Goal: Contribute content: Contribute content

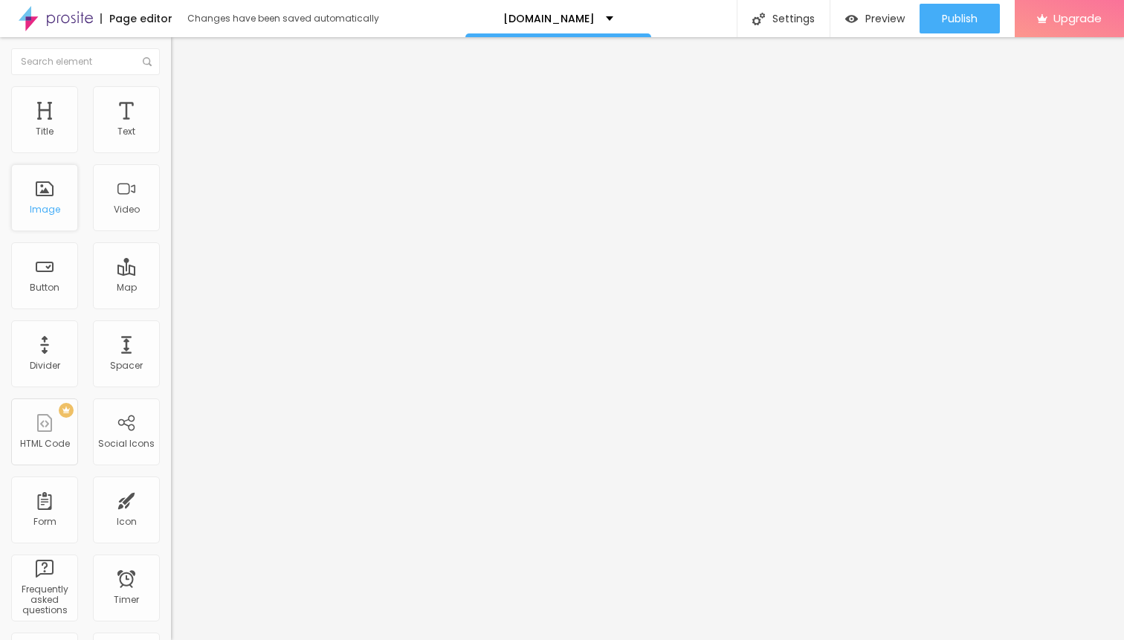
click at [48, 207] on div "Image" at bounding box center [45, 209] width 30 height 10
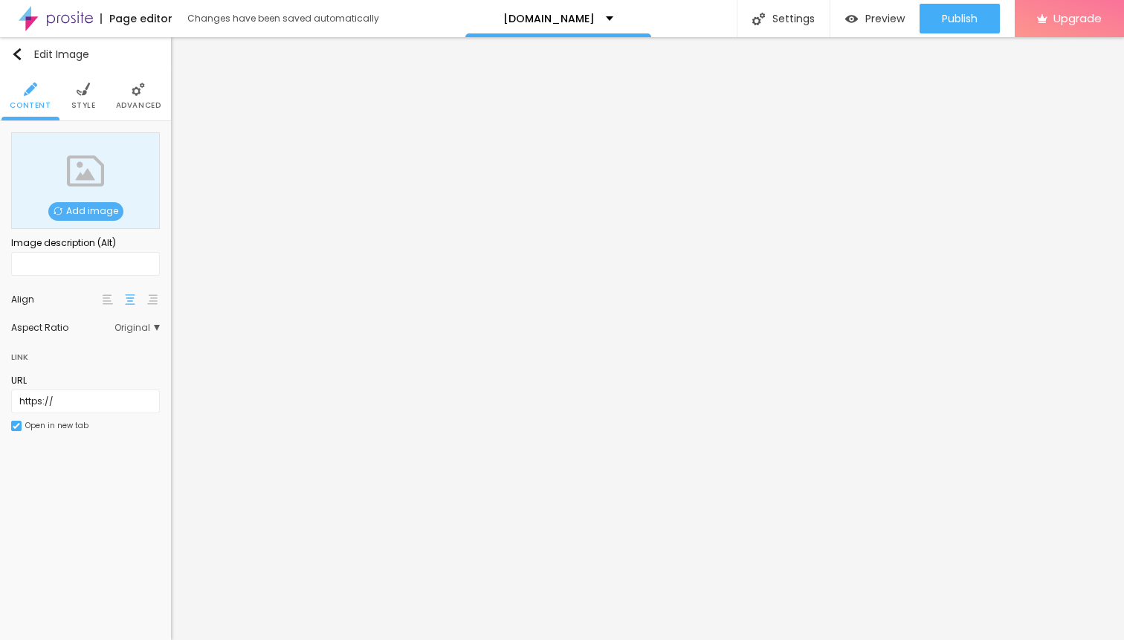
click at [103, 205] on span "Add image" at bounding box center [85, 211] width 75 height 19
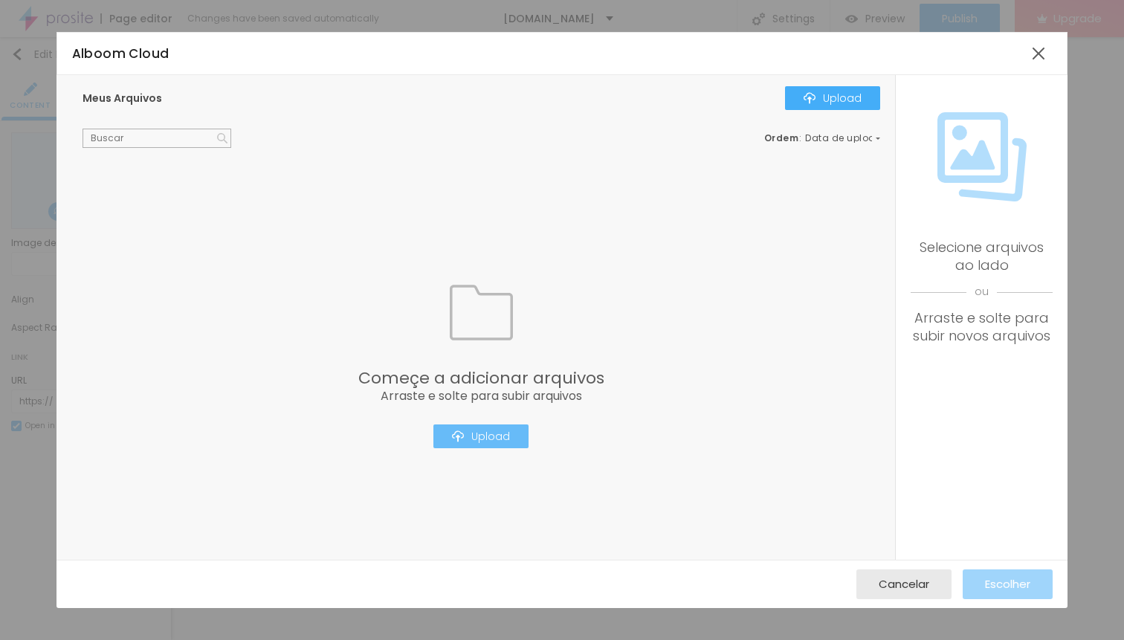
click at [479, 439] on div "Upload" at bounding box center [481, 436] width 58 height 12
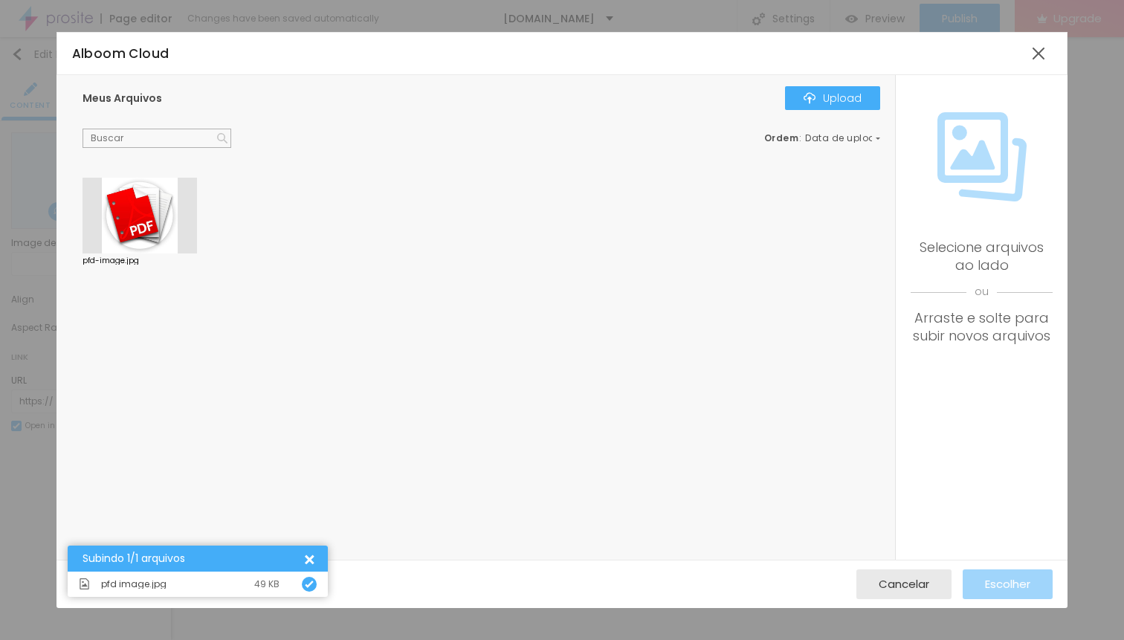
click at [150, 224] on div at bounding box center [139, 216] width 114 height 76
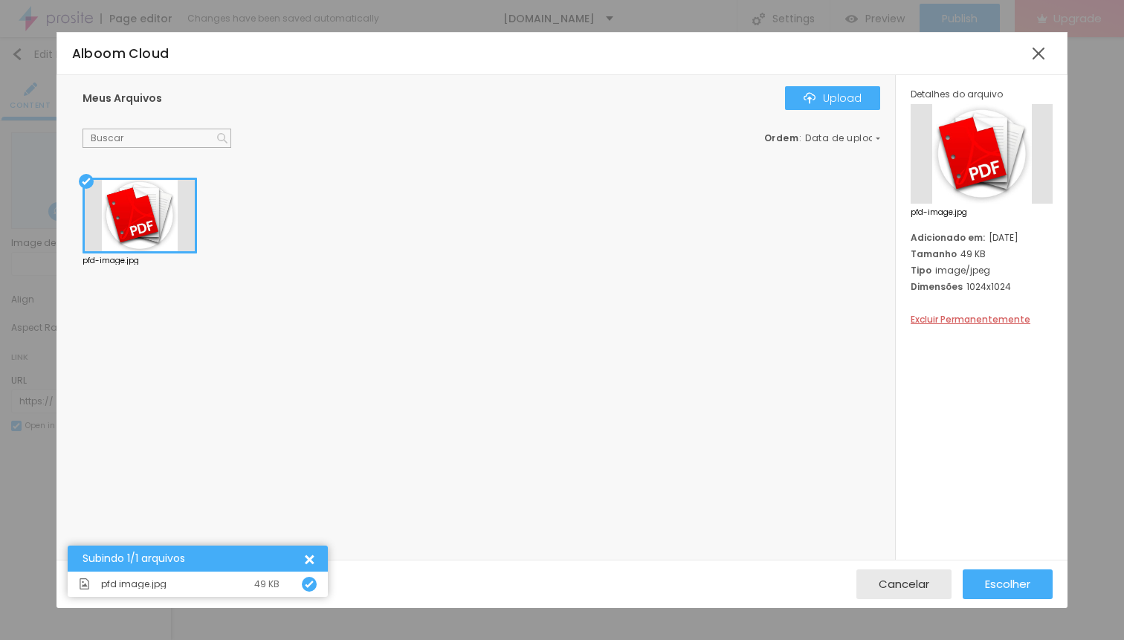
click at [995, 157] on div at bounding box center [981, 154] width 142 height 100
click at [1016, 589] on span "Escolher" at bounding box center [1007, 583] width 45 height 13
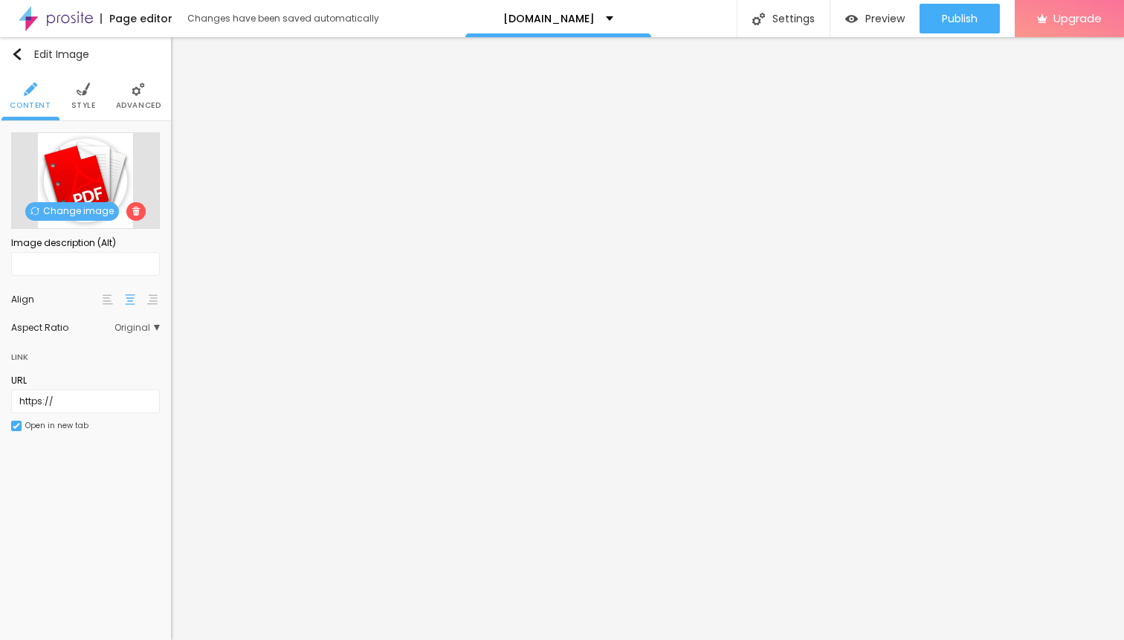
click at [88, 97] on li "Style" at bounding box center [83, 95] width 25 height 49
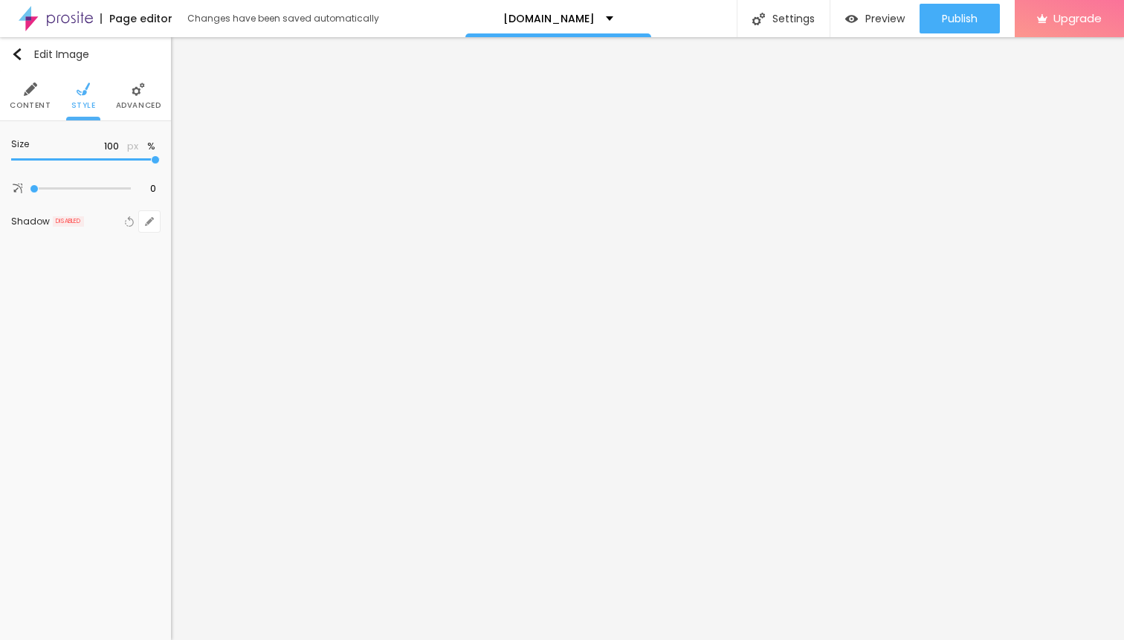
type input "95"
type input "90"
type input "85"
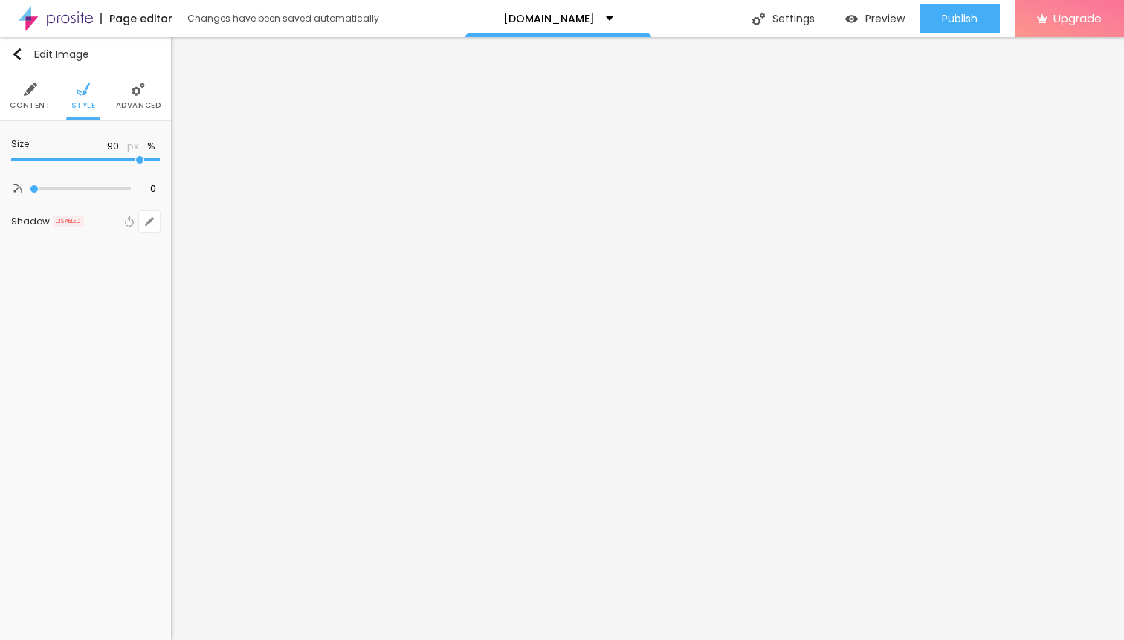
type input "85"
type input "80"
type input "75"
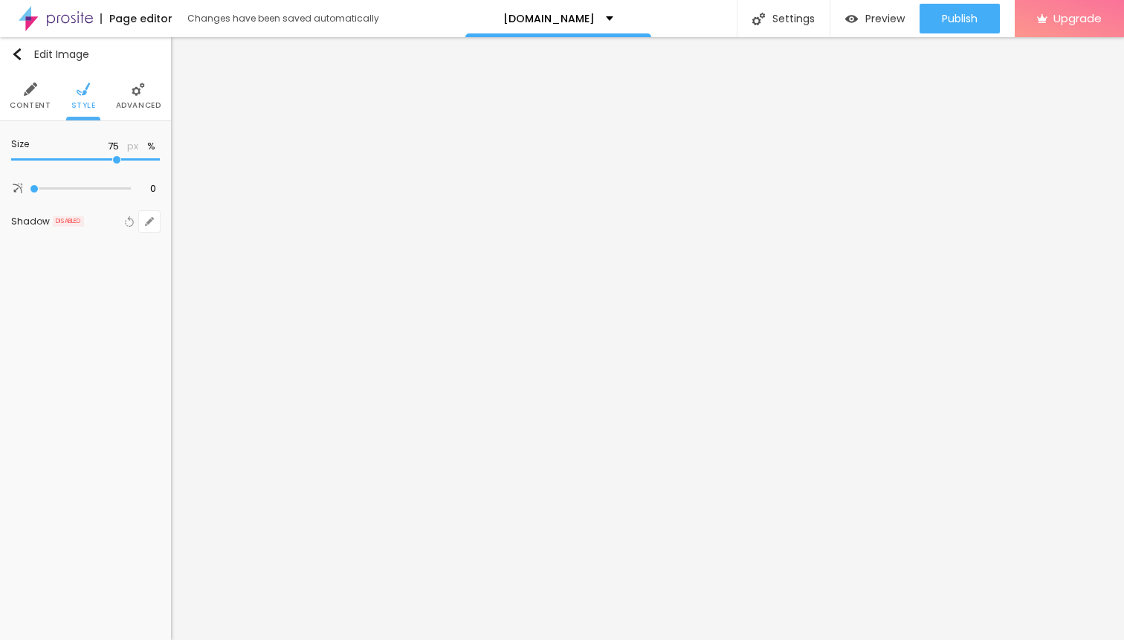
type input "70"
type input "65"
type input "60"
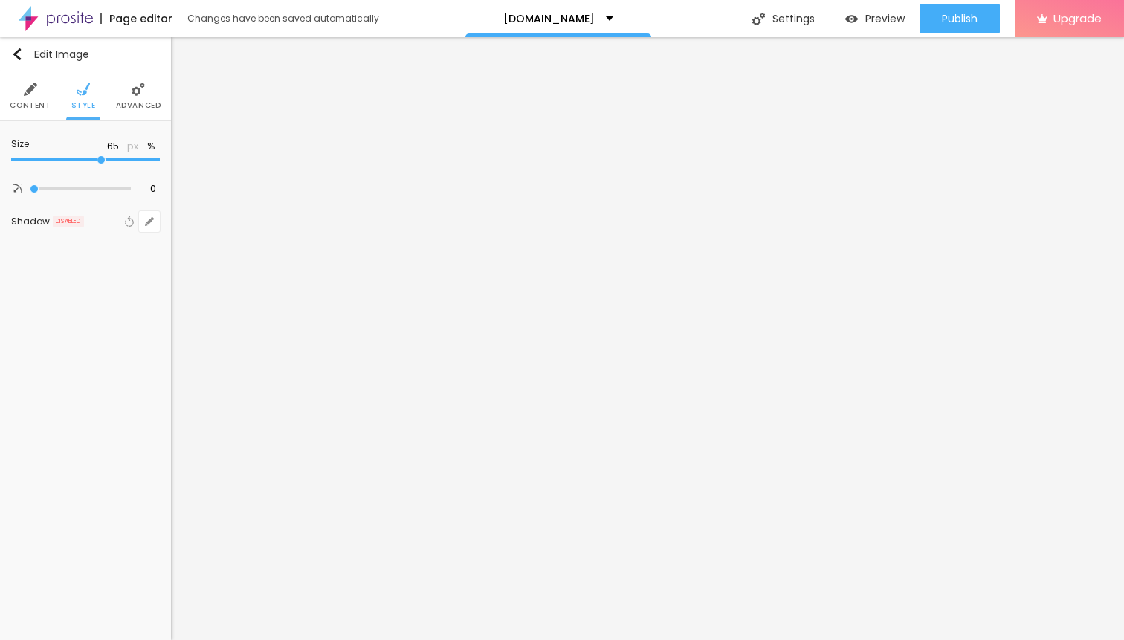
type input "60"
type input "55"
type input "50"
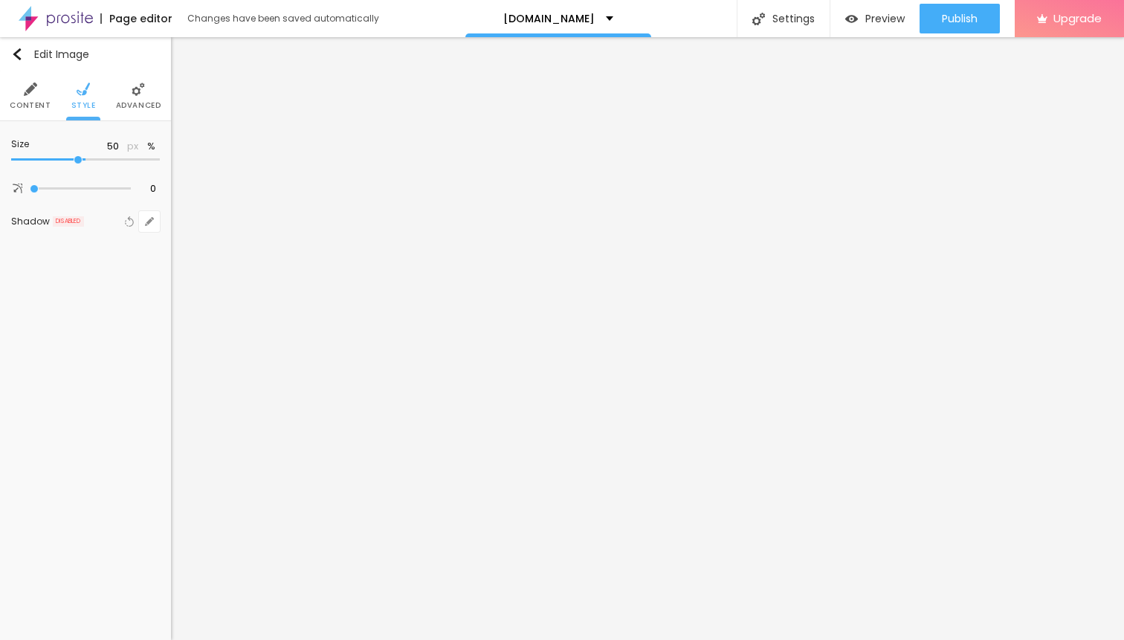
type input "45"
type input "40"
type input "35"
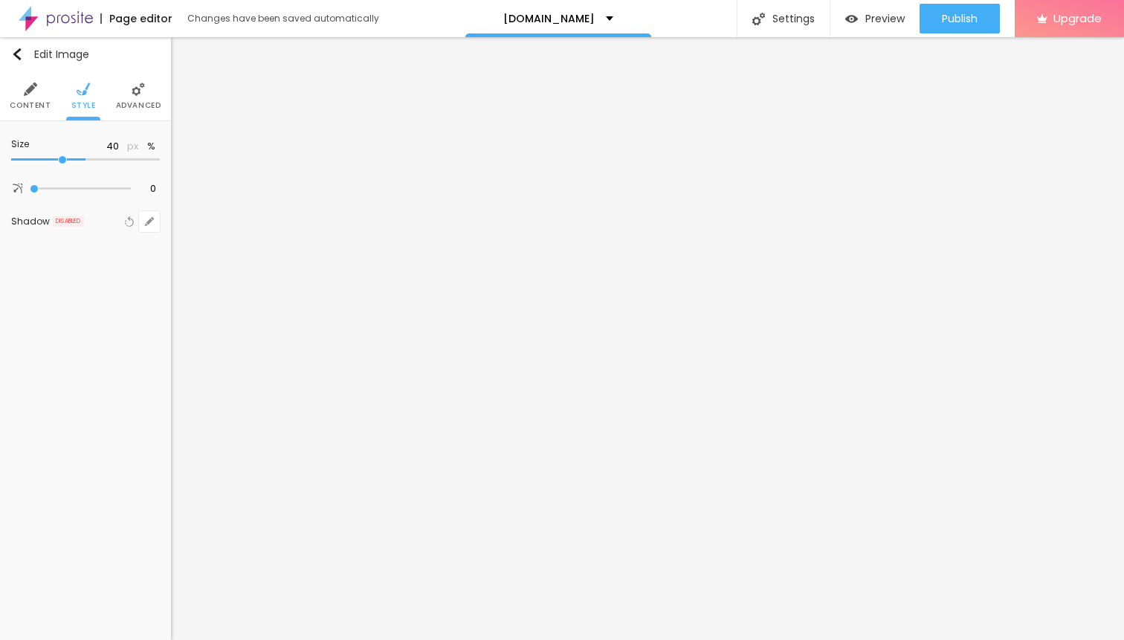
type input "35"
type input "30"
type input "25"
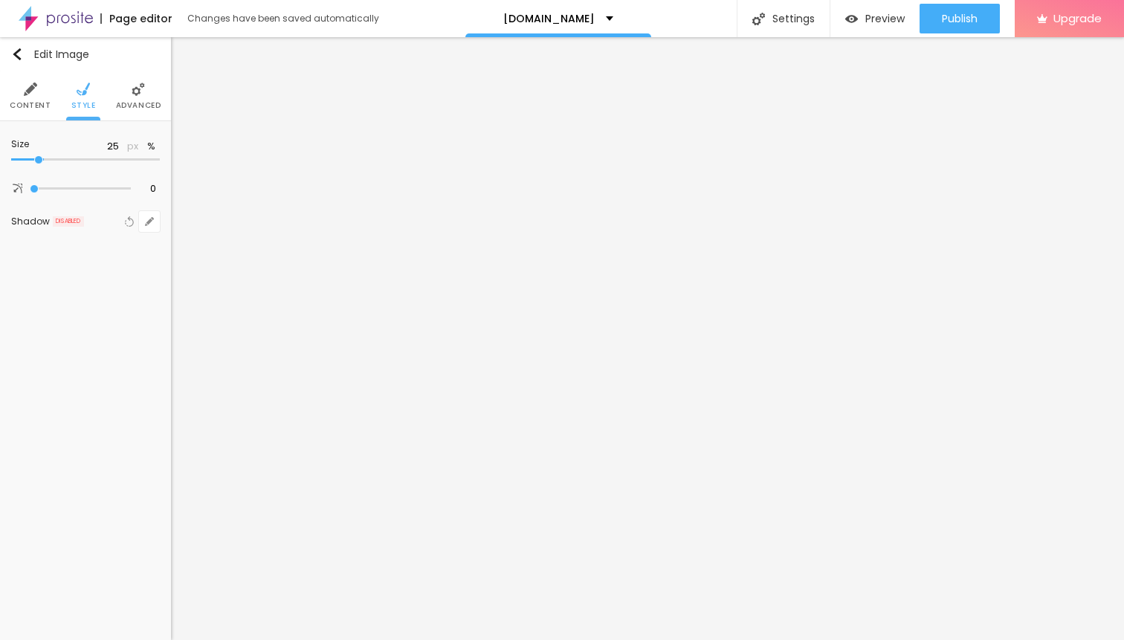
type input "20"
type input "15"
type input "10"
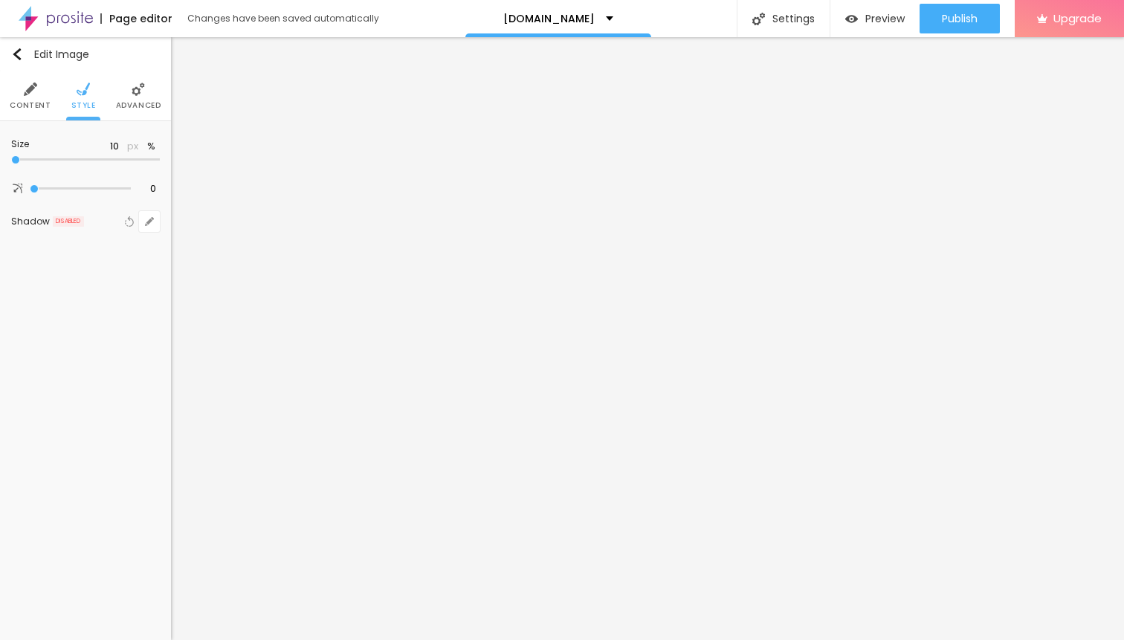
drag, startPoint x: 154, startPoint y: 164, endPoint x: 8, endPoint y: 165, distance: 145.7
type input "10"
click at [11, 164] on input "range" at bounding box center [85, 159] width 149 height 7
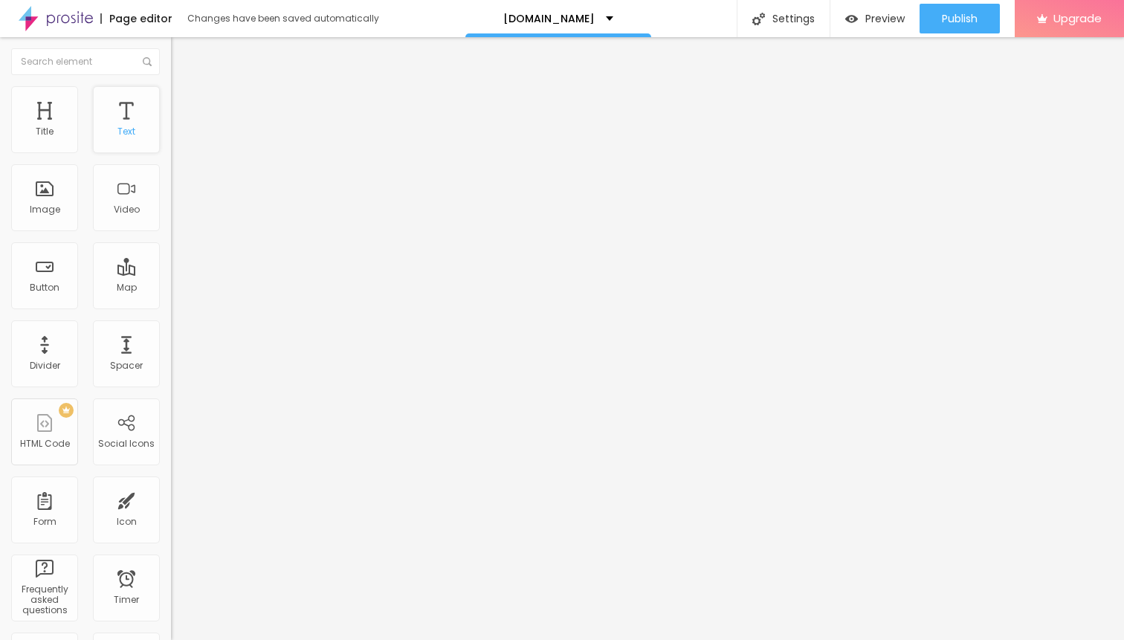
click at [120, 126] on div "Text" at bounding box center [126, 119] width 67 height 67
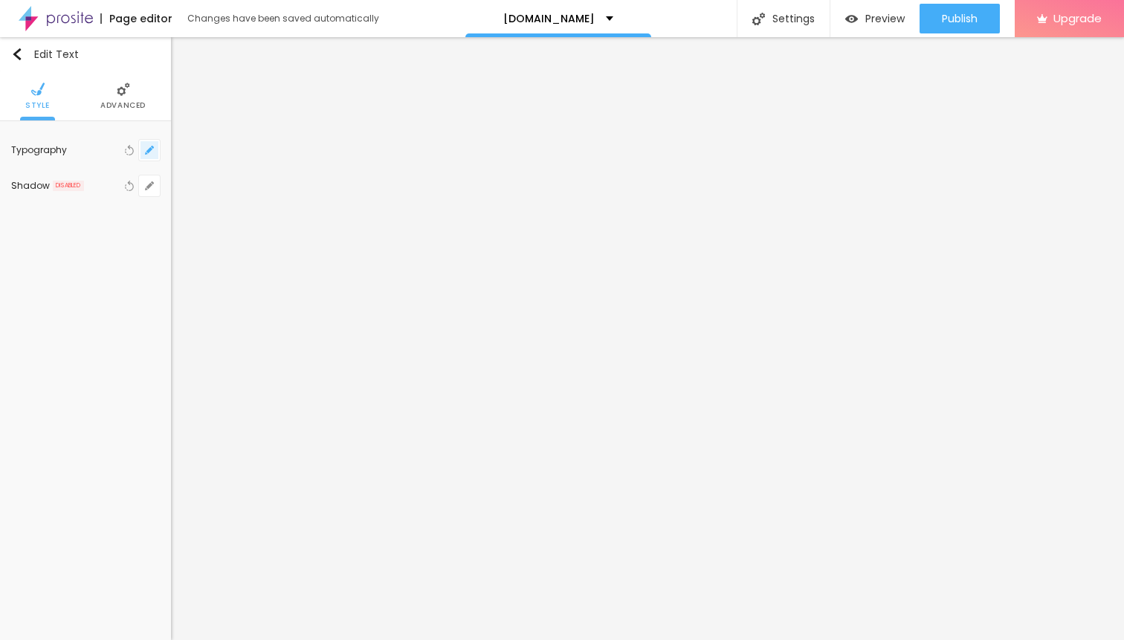
click at [148, 152] on icon "button" at bounding box center [149, 150] width 6 height 6
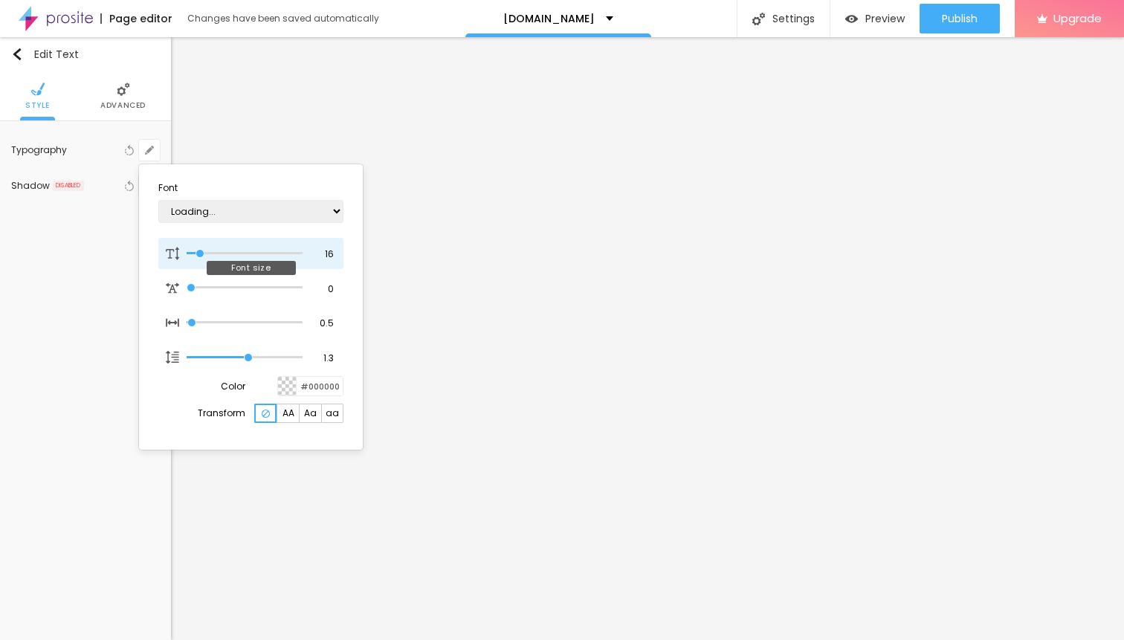
type input "1"
type input "17"
type input "1"
type input "18"
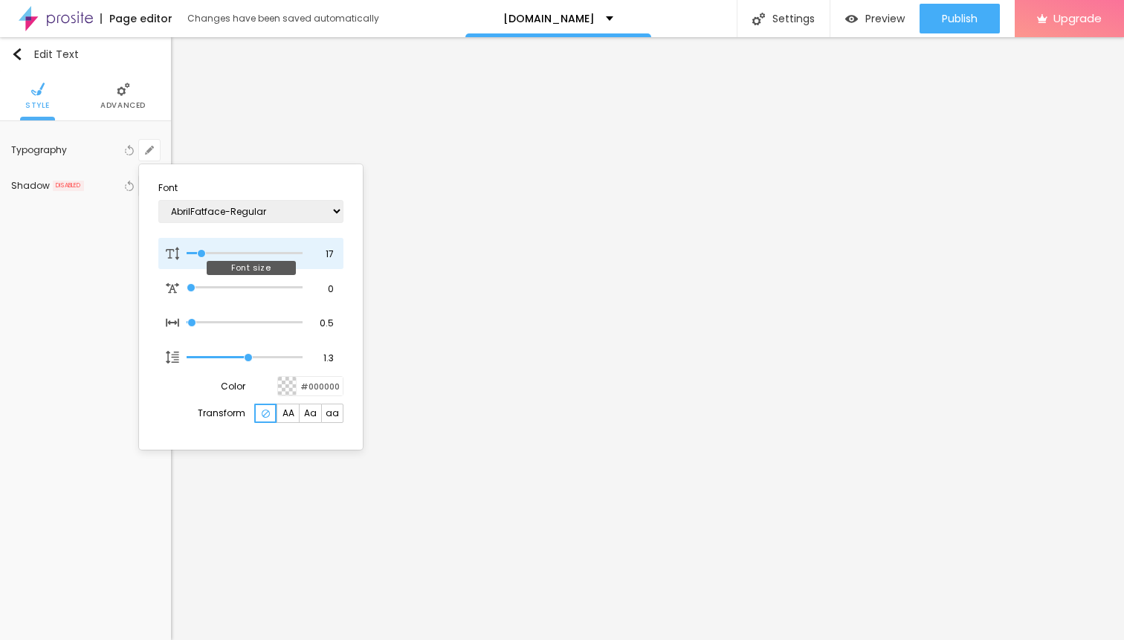
type input "18"
type input "1"
type input "19"
type input "1"
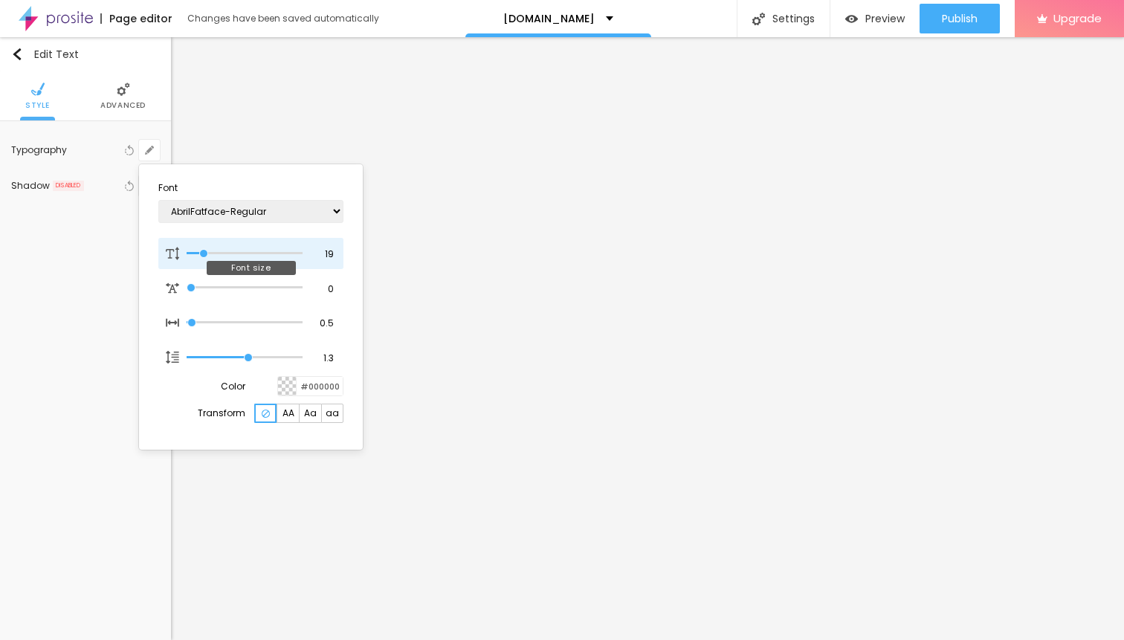
type input "20"
type input "1"
type input "21"
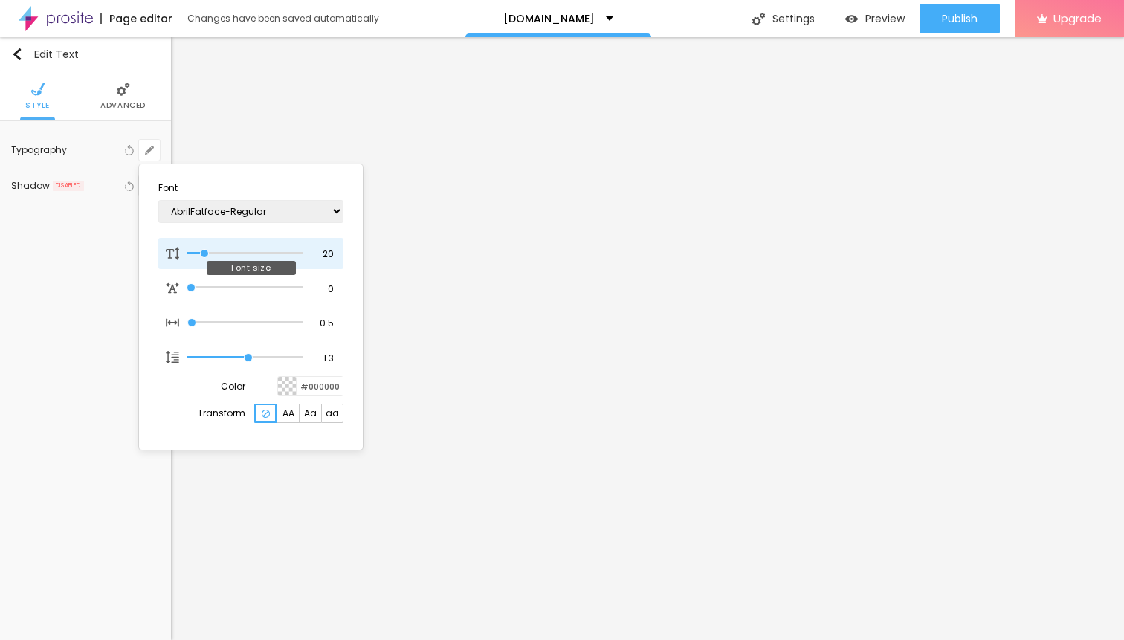
type input "1"
type input "22"
type input "1"
type input "23"
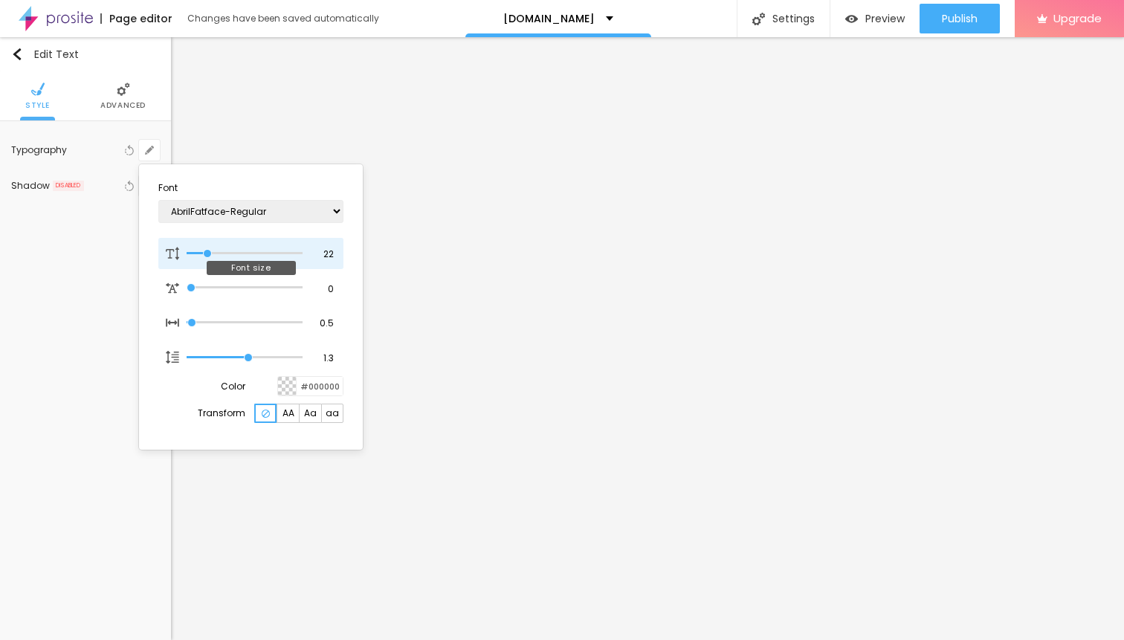
type input "23"
type input "1"
type input "24"
type input "1"
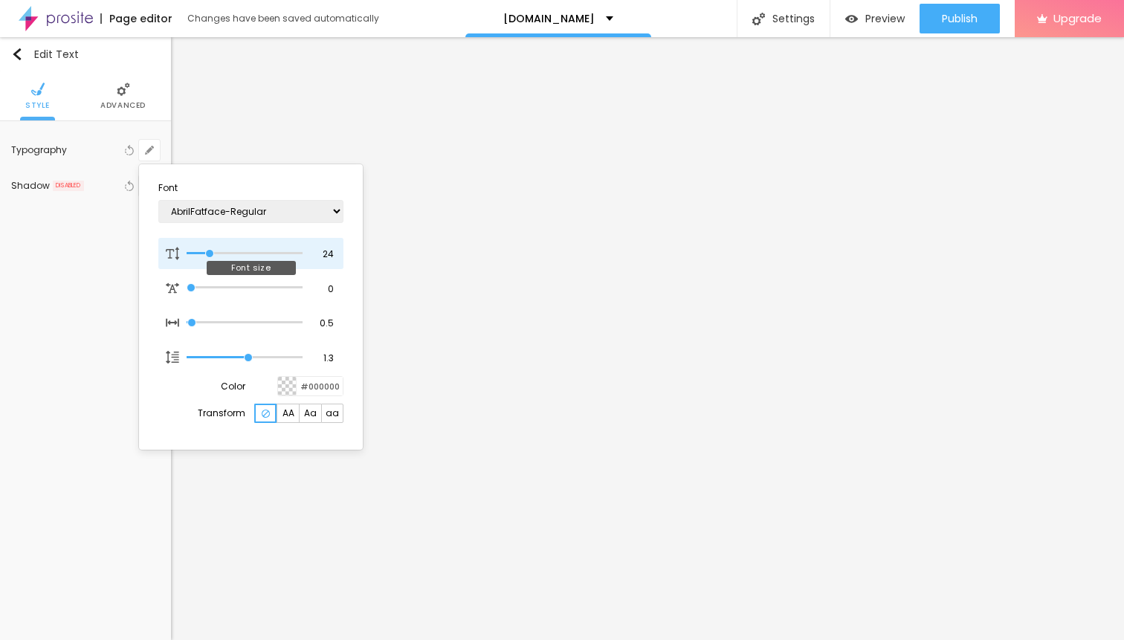
type input "25"
type input "1"
drag, startPoint x: 201, startPoint y: 256, endPoint x: 210, endPoint y: 256, distance: 9.7
type input "25"
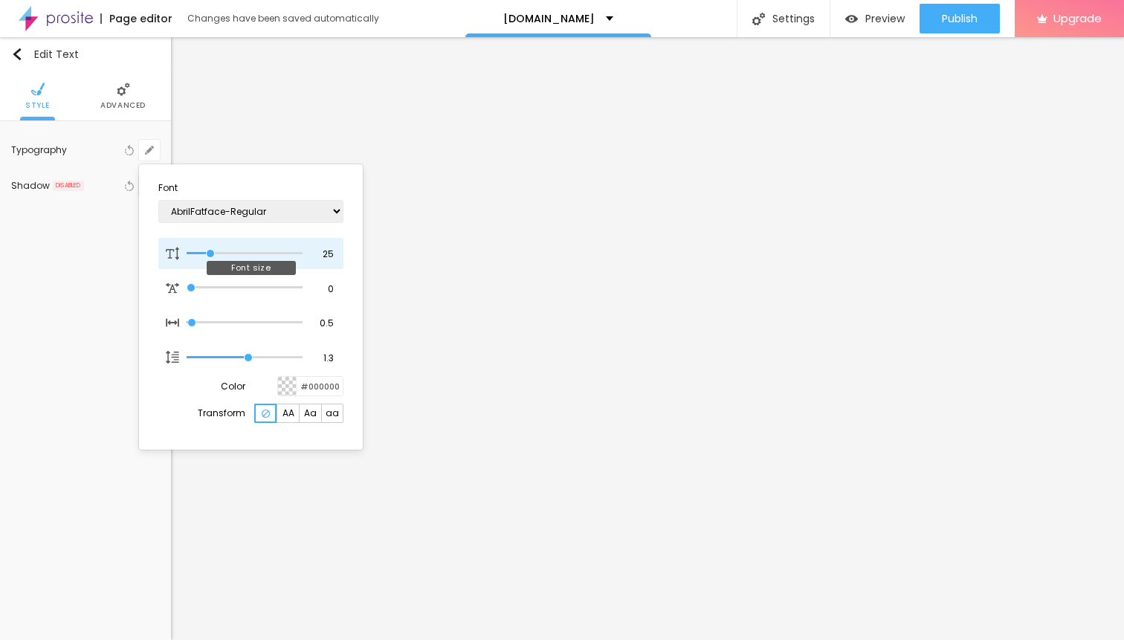
click at [210, 256] on input "range" at bounding box center [245, 253] width 116 height 7
type input "1"
click at [571, 401] on div at bounding box center [562, 320] width 1124 height 640
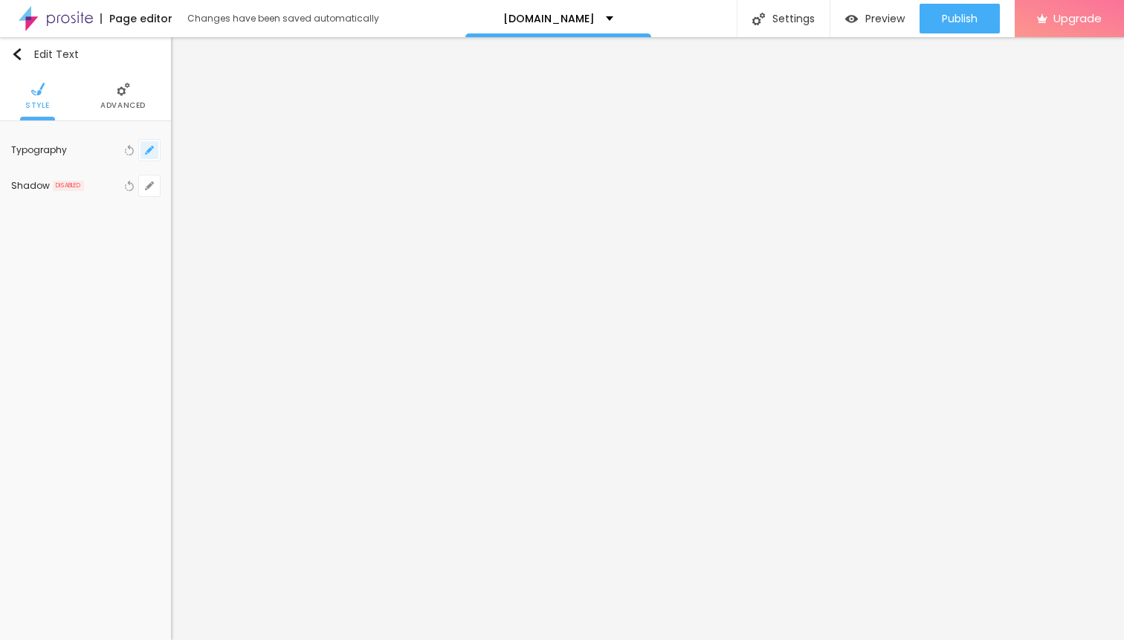
click at [146, 150] on icon "button" at bounding box center [149, 150] width 9 height 9
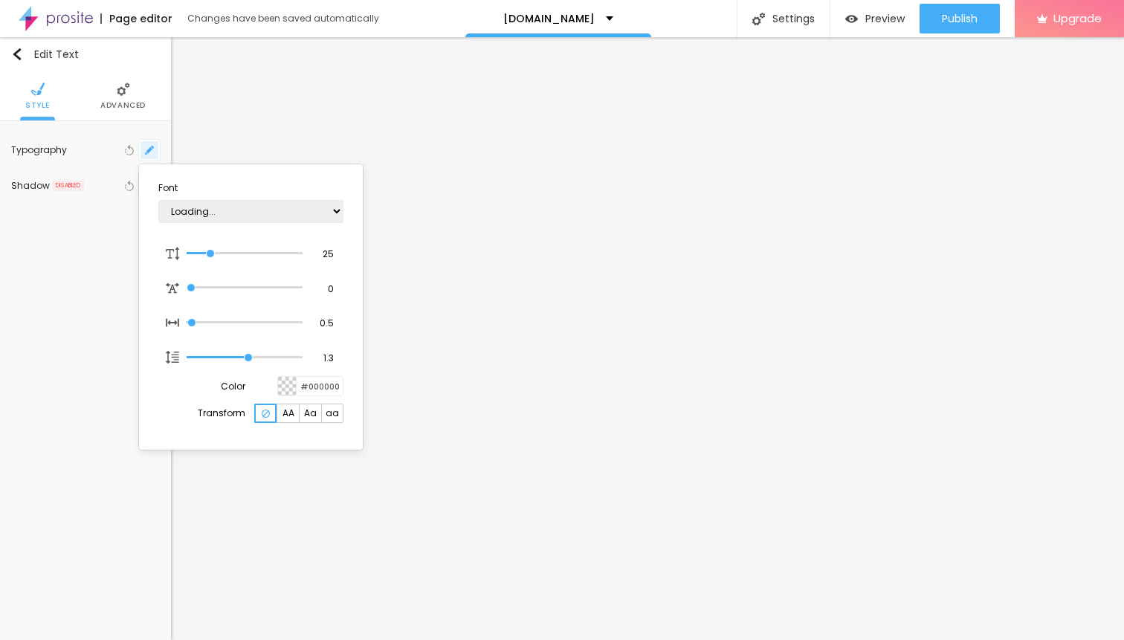
type input "1"
click at [584, 328] on div at bounding box center [562, 320] width 1124 height 640
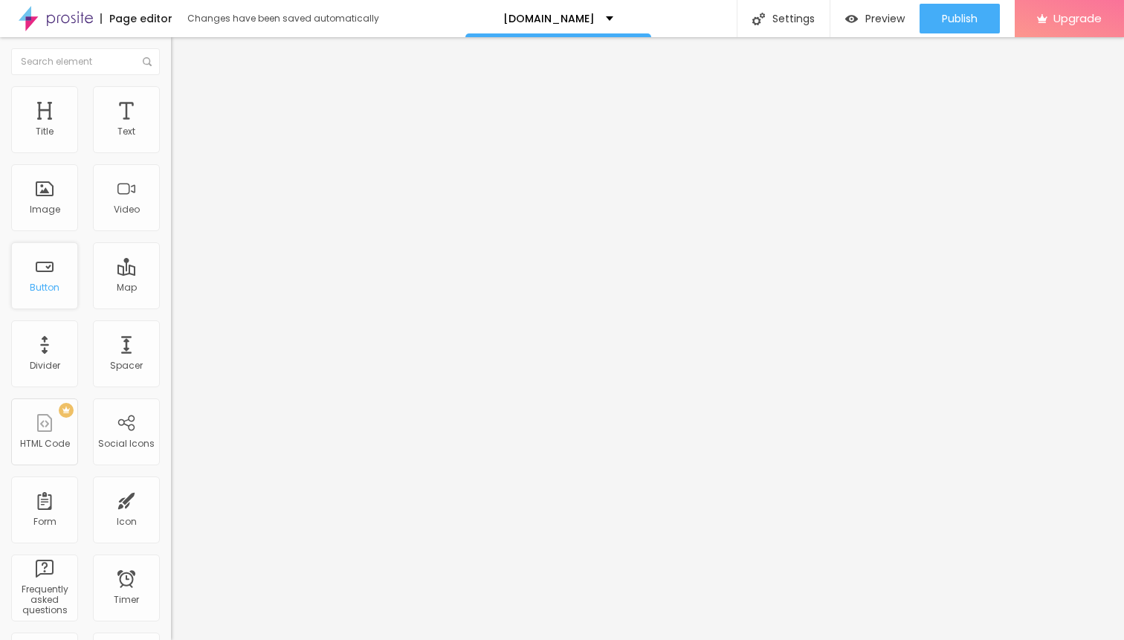
click at [56, 281] on div "Button" at bounding box center [44, 275] width 67 height 67
click at [45, 289] on div "Button" at bounding box center [45, 287] width 30 height 10
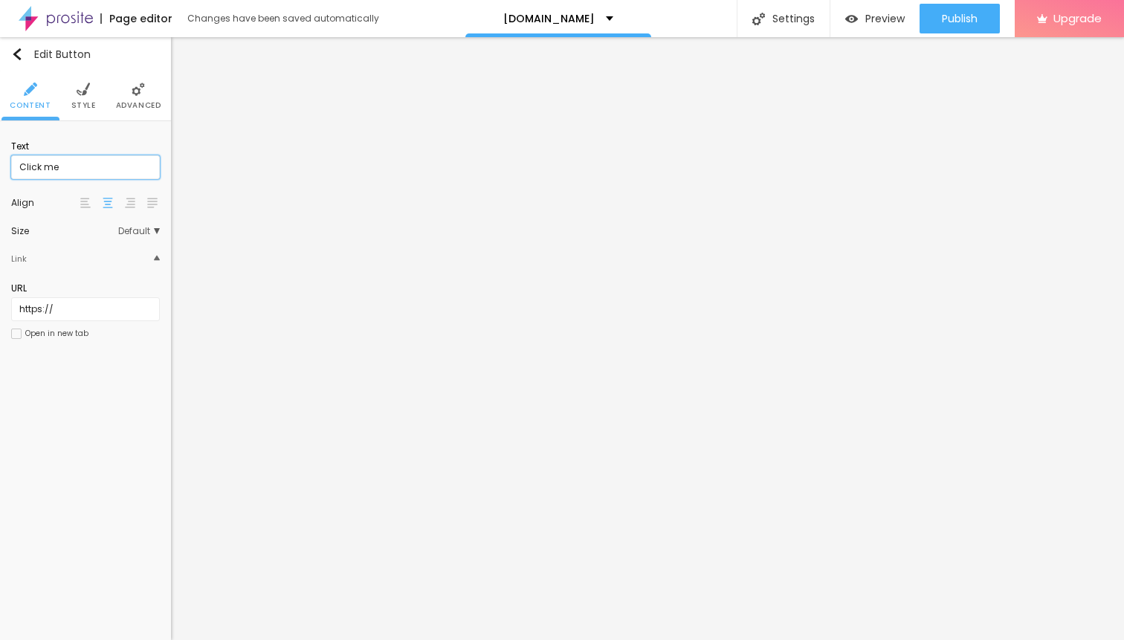
drag, startPoint x: 56, startPoint y: 169, endPoint x: 0, endPoint y: 169, distance: 55.7
click at [11, 169] on input "Click me" at bounding box center [85, 167] width 149 height 24
paste input "→ VIEW DOCUMENT HERE"
type input "→ VIEW DOCUMENT HERE"
drag, startPoint x: 59, startPoint y: 315, endPoint x: 14, endPoint y: 315, distance: 45.3
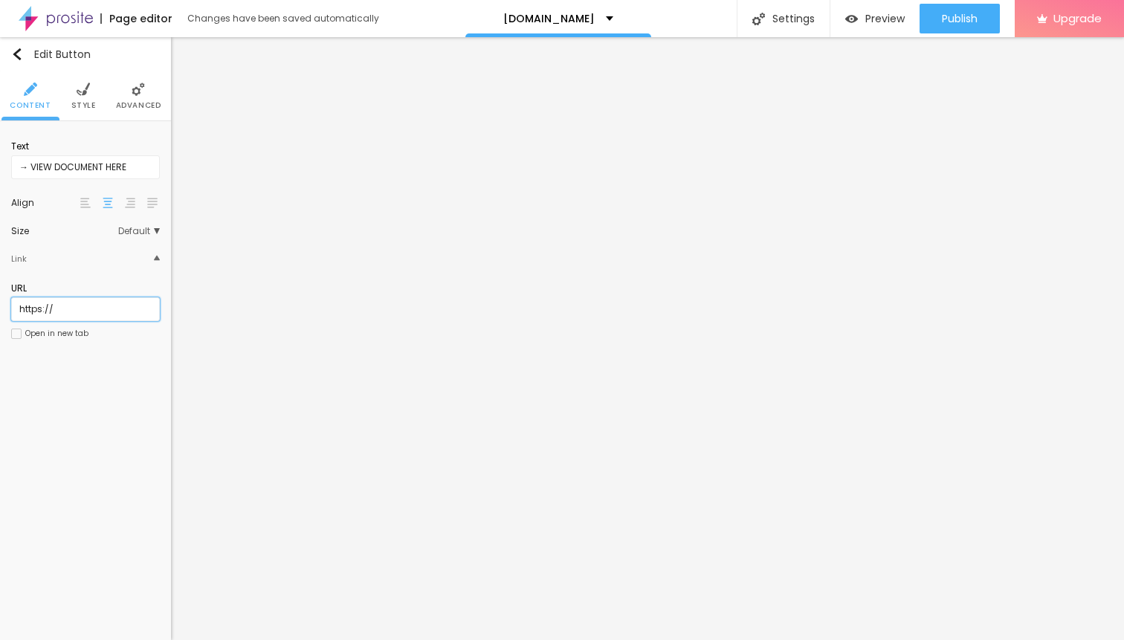
click at [14, 315] on input "https://" at bounding box center [85, 309] width 149 height 24
click at [66, 316] on input "https://" at bounding box center [85, 309] width 149 height 24
drag, startPoint x: 64, startPoint y: 316, endPoint x: 0, endPoint y: 316, distance: 63.9
click at [11, 316] on input "https://" at bounding box center [85, 309] width 149 height 24
paste input "[URL][DOMAIN_NAME]"
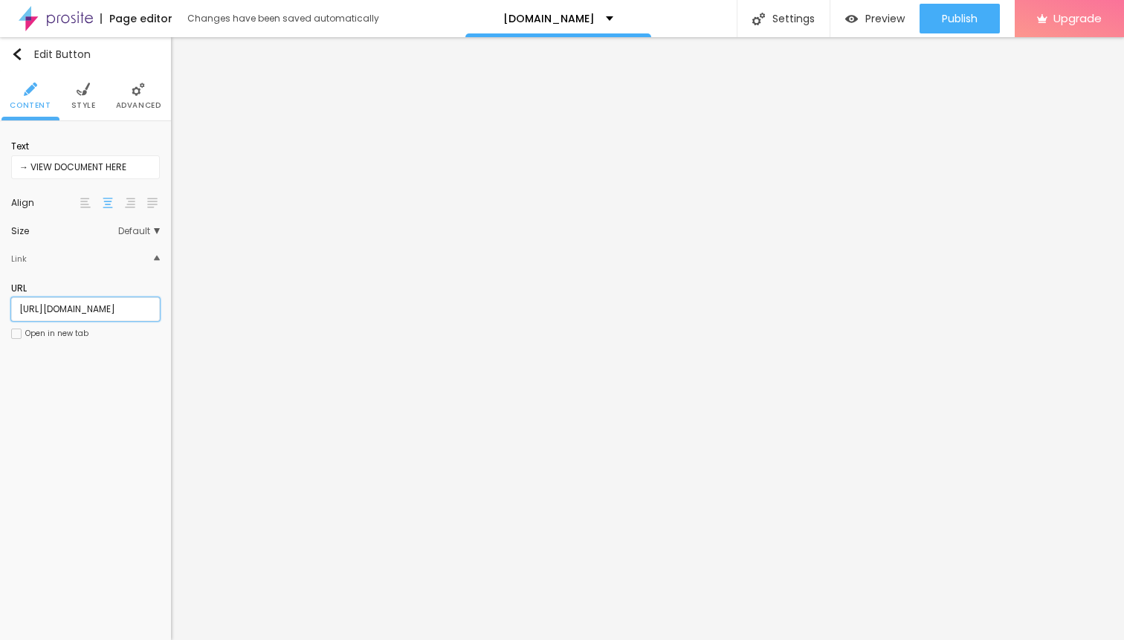
type input "[URL][DOMAIN_NAME]"
drag, startPoint x: 141, startPoint y: 315, endPoint x: 2, endPoint y: 315, distance: 139.0
click at [11, 315] on input "[URL][DOMAIN_NAME]" at bounding box center [85, 309] width 149 height 24
paste input "[URL][DOMAIN_NAME]"
type input "[URL][DOMAIN_NAME]"
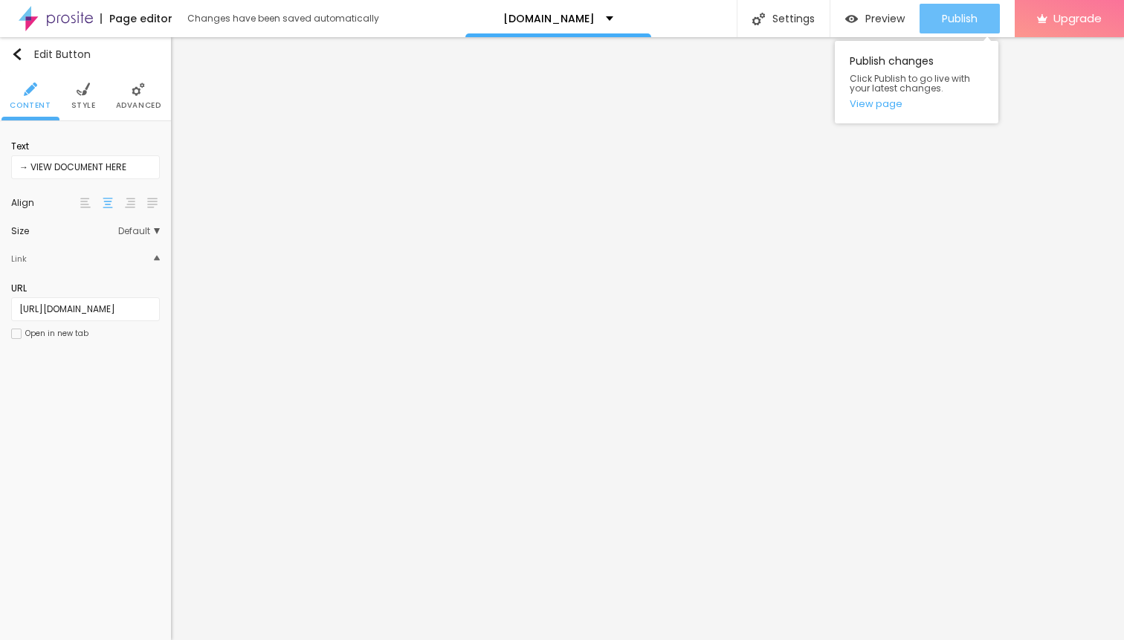
click at [951, 20] on span "Publish" at bounding box center [960, 19] width 36 height 12
